Goal: Task Accomplishment & Management: Manage account settings

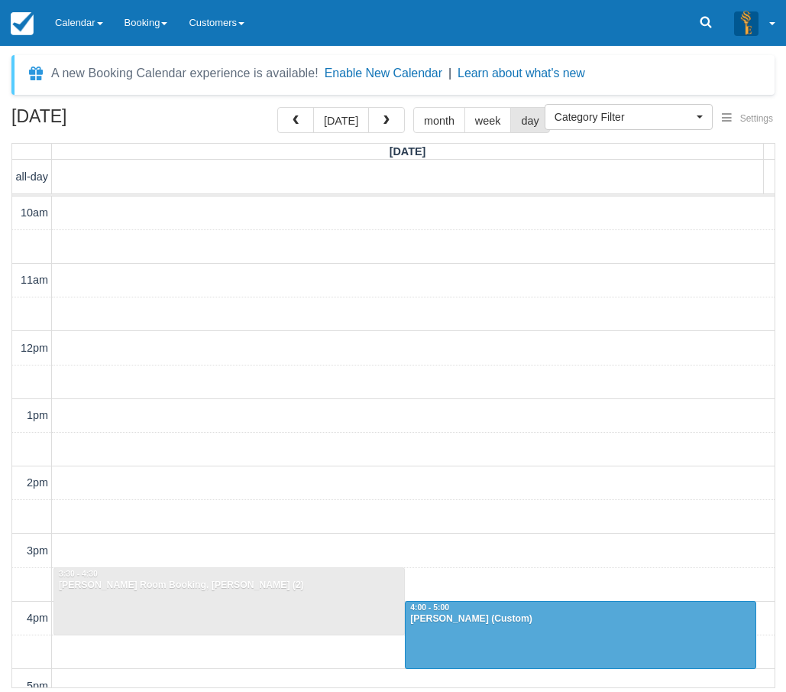
select select
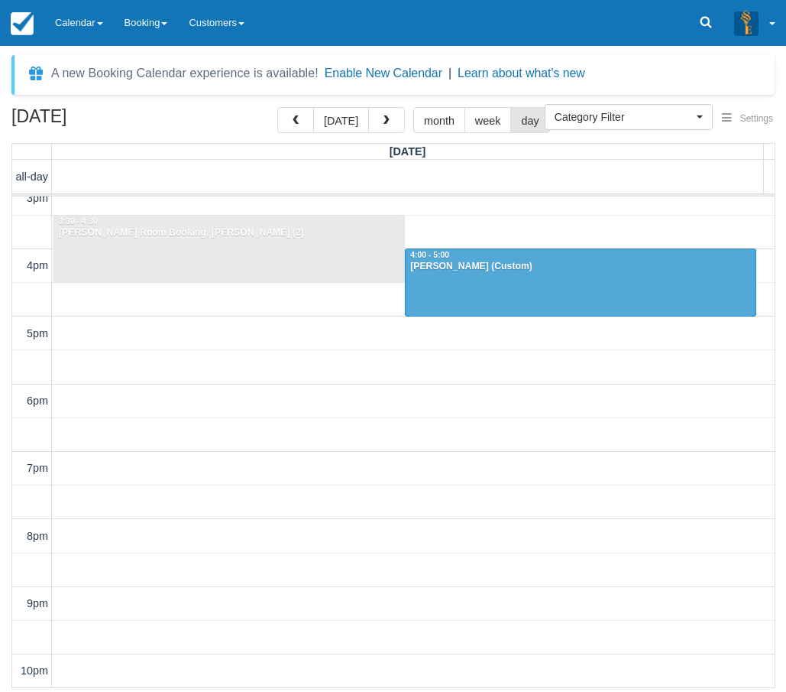
click at [8, 514] on div "October 13, 2025 today month week day Monday all-day 10am 11am 12pm 1pm 2pm 3pm…" at bounding box center [393, 397] width 786 height 581
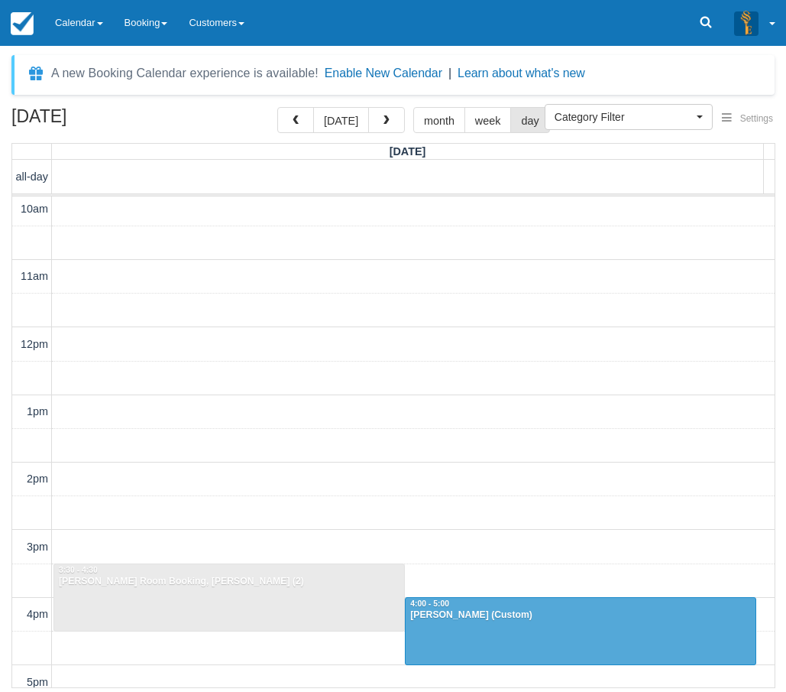
scroll to position [0, 0]
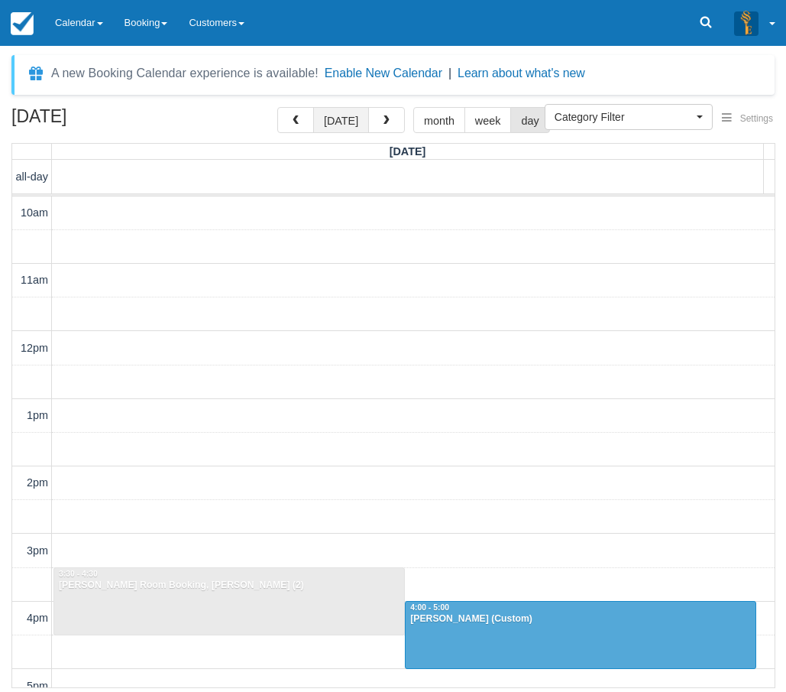
click at [337, 124] on button "today" at bounding box center [341, 120] width 56 height 26
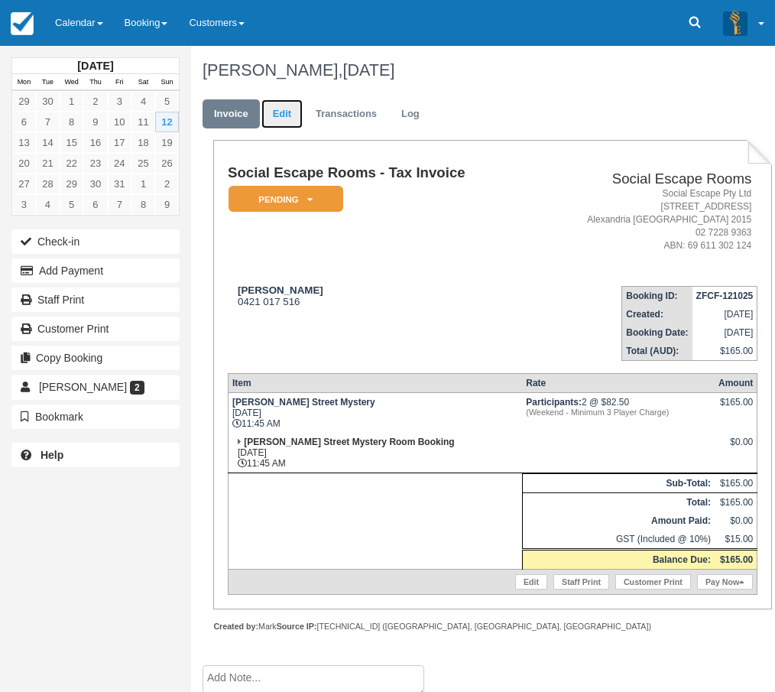
click at [291, 118] on link "Edit" at bounding box center [281, 114] width 41 height 30
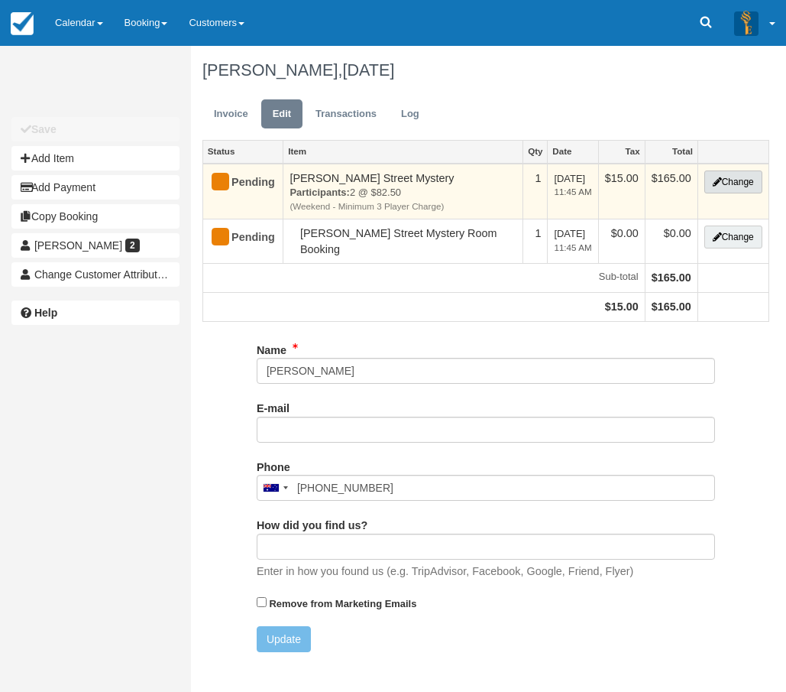
type input "0421 017 516"
click at [727, 183] on button "Change" at bounding box center [734, 181] width 58 height 23
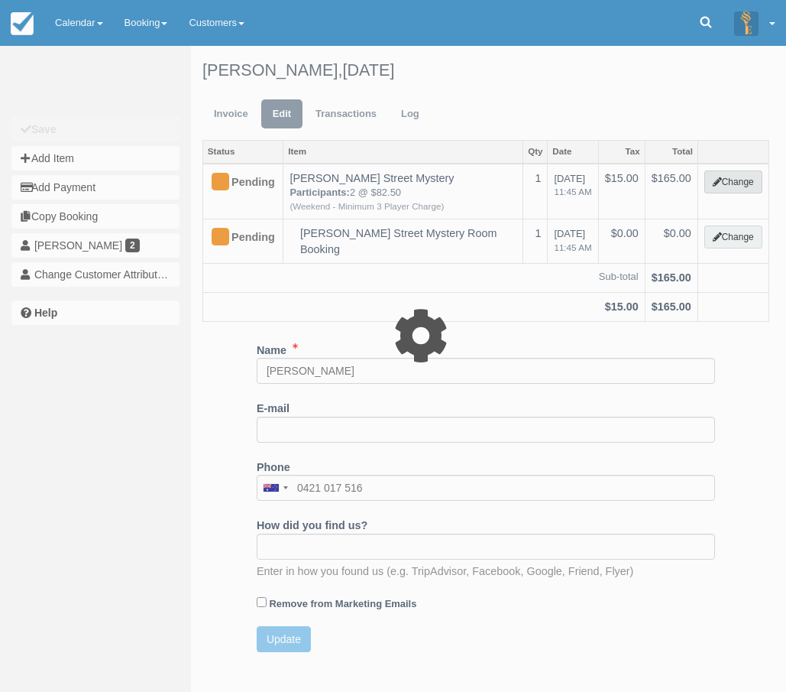
select select "2"
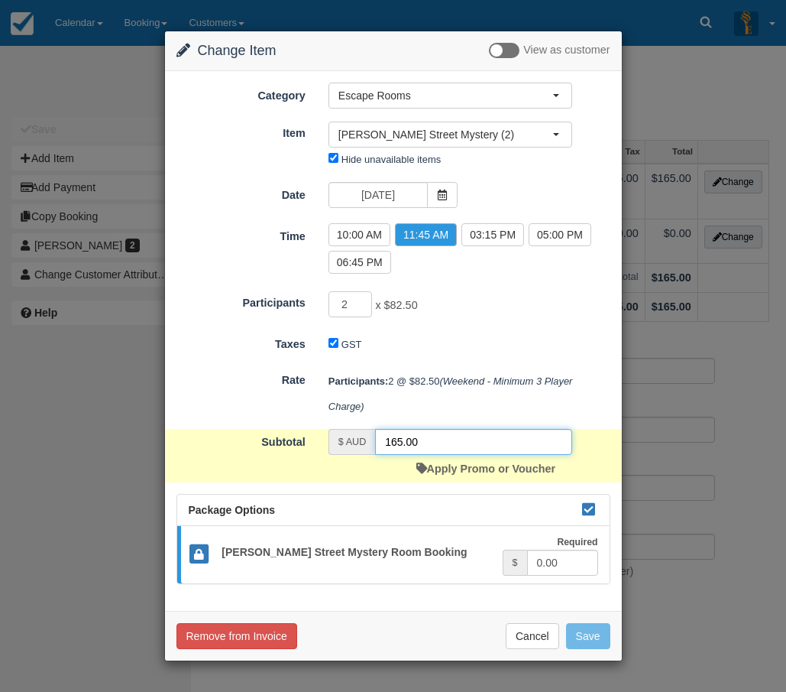
drag, startPoint x: 386, startPoint y: 430, endPoint x: 363, endPoint y: 429, distance: 22.9
click at [365, 430] on div "$ AUD 165.00" at bounding box center [451, 442] width 244 height 26
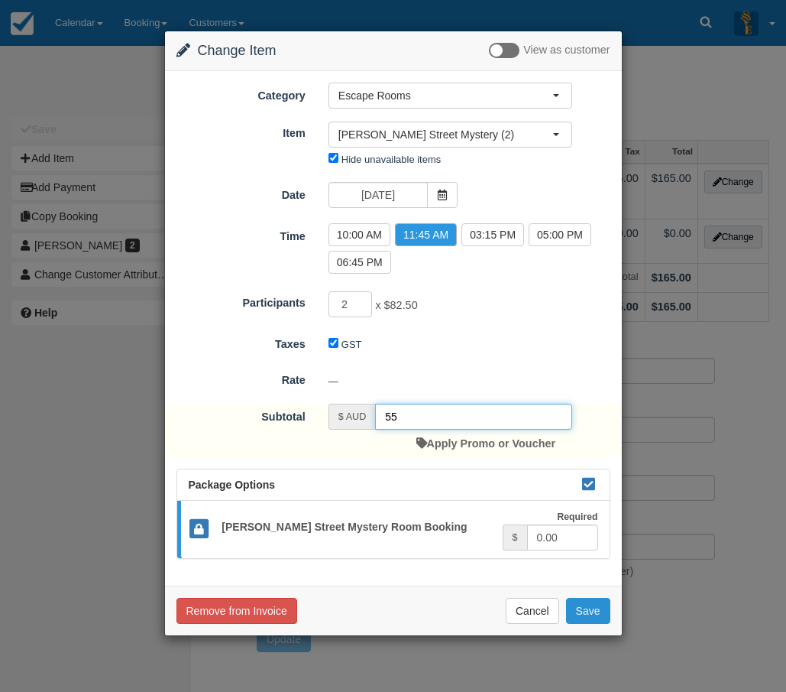
type input "55"
click at [588, 614] on button "Save" at bounding box center [588, 611] width 44 height 26
